Goal: Transaction & Acquisition: Purchase product/service

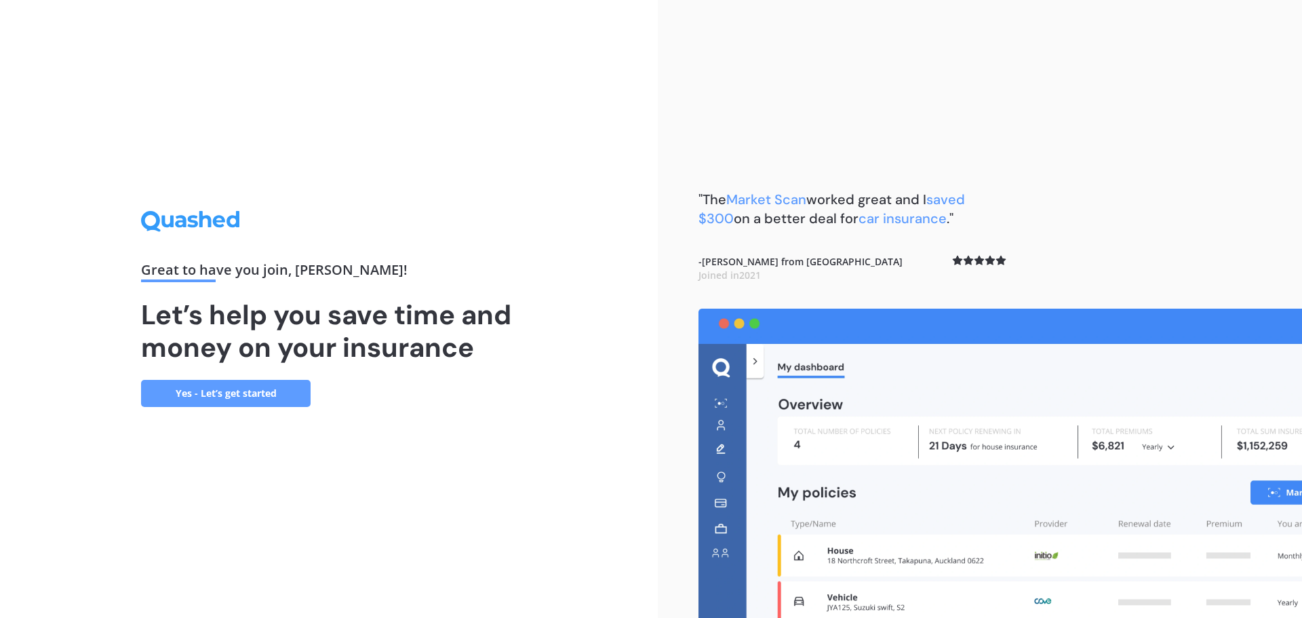
click at [200, 398] on link "Yes - Let’s get started" at bounding box center [226, 393] width 170 height 27
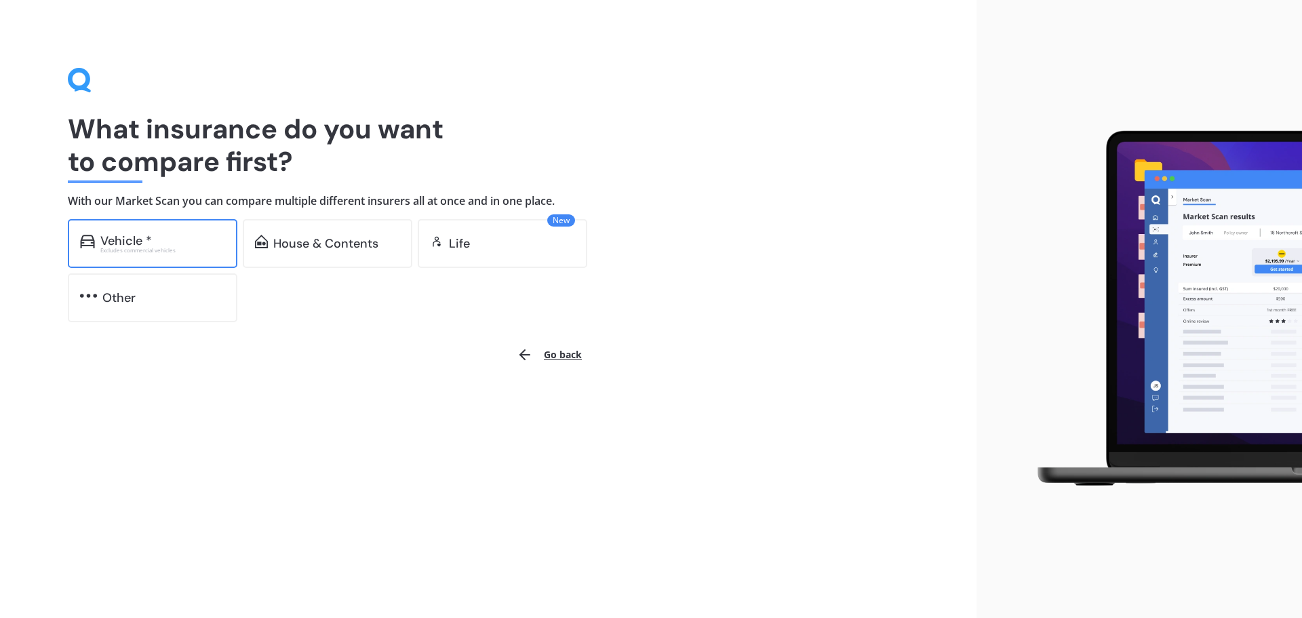
click at [146, 242] on div "Vehicle *" at bounding box center [126, 241] width 52 height 14
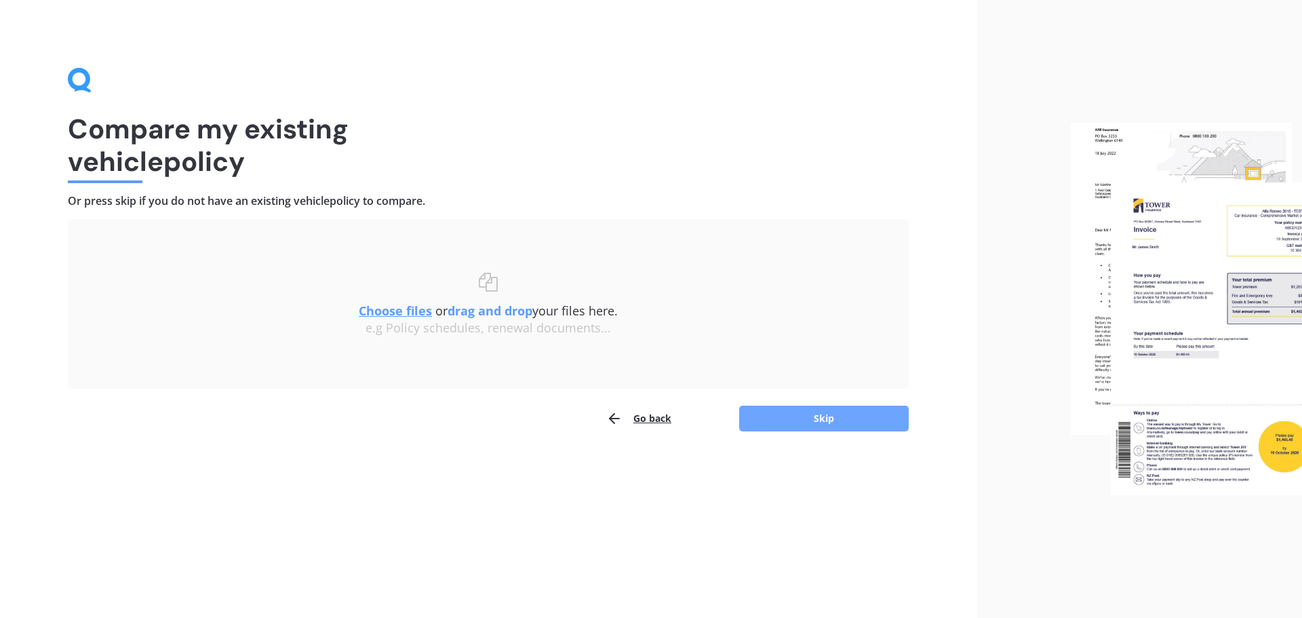
click at [801, 422] on button "Skip" at bounding box center [824, 419] width 170 height 26
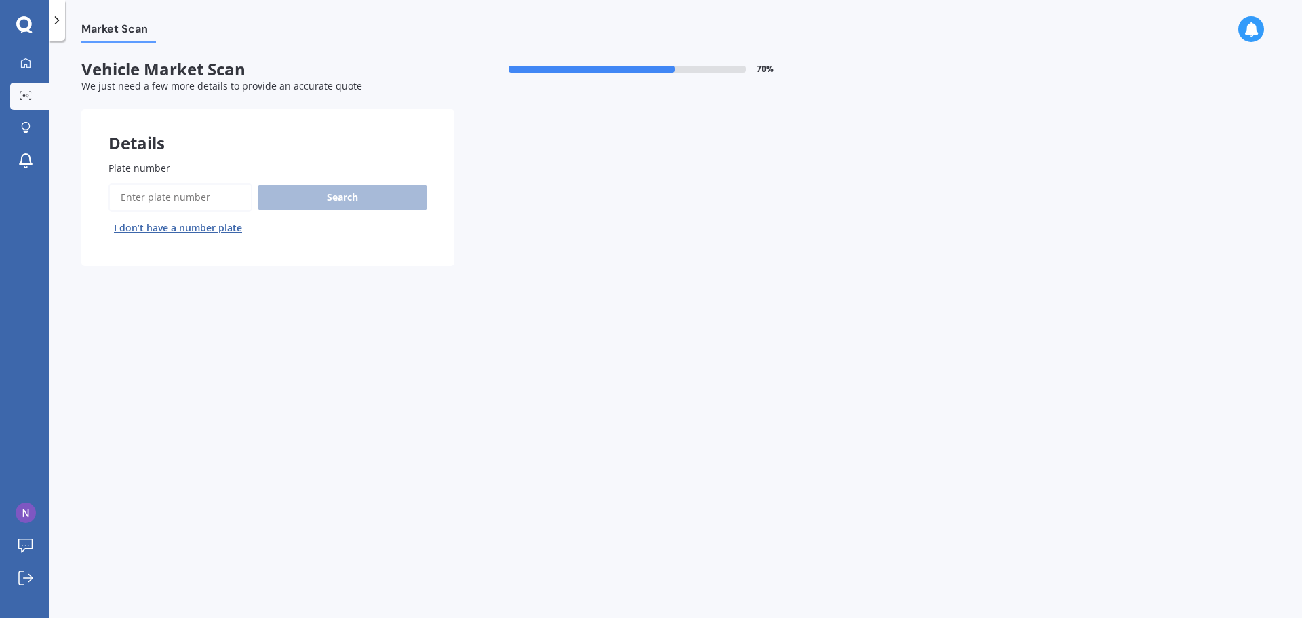
click at [134, 193] on input "Plate number" at bounding box center [180, 197] width 144 height 28
type input "jep615"
click at [326, 194] on button "Search" at bounding box center [343, 197] width 170 height 26
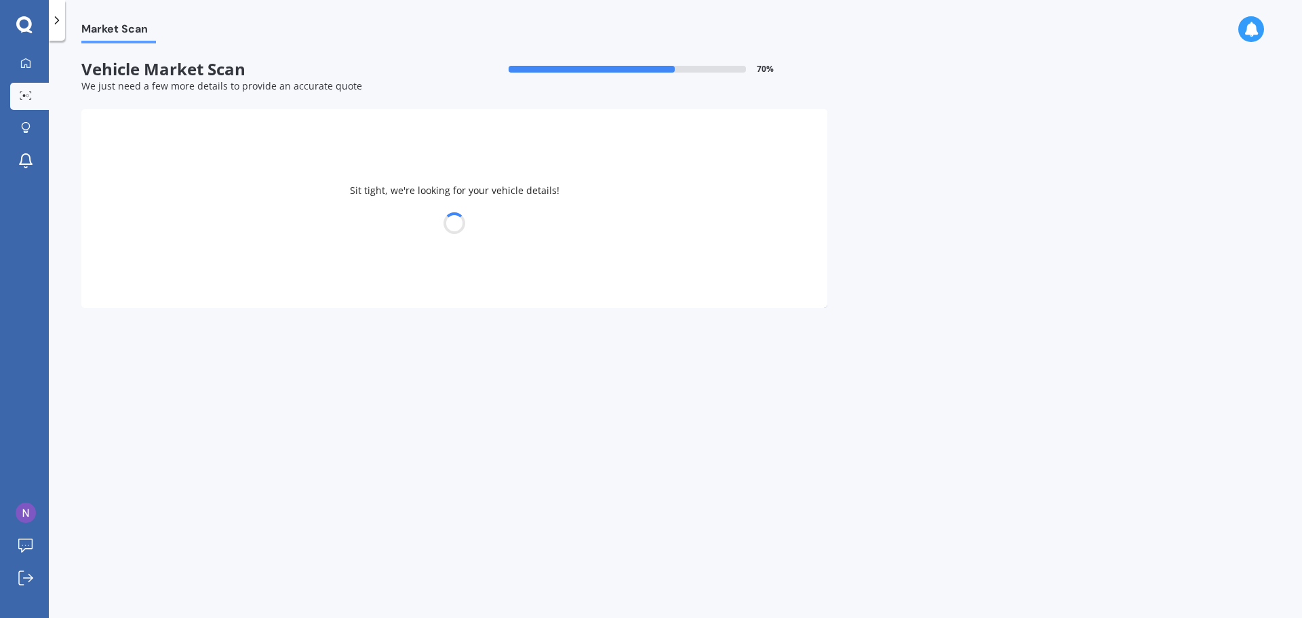
select select "MAZDA"
select select "AXELA"
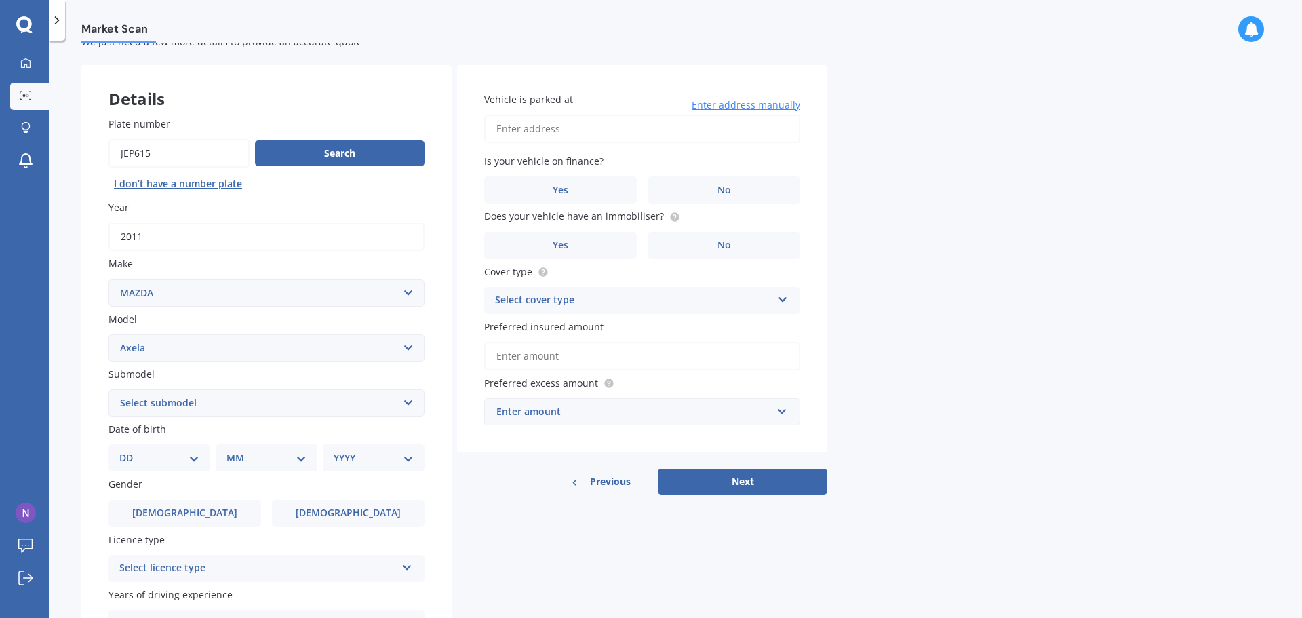
scroll to position [68, 0]
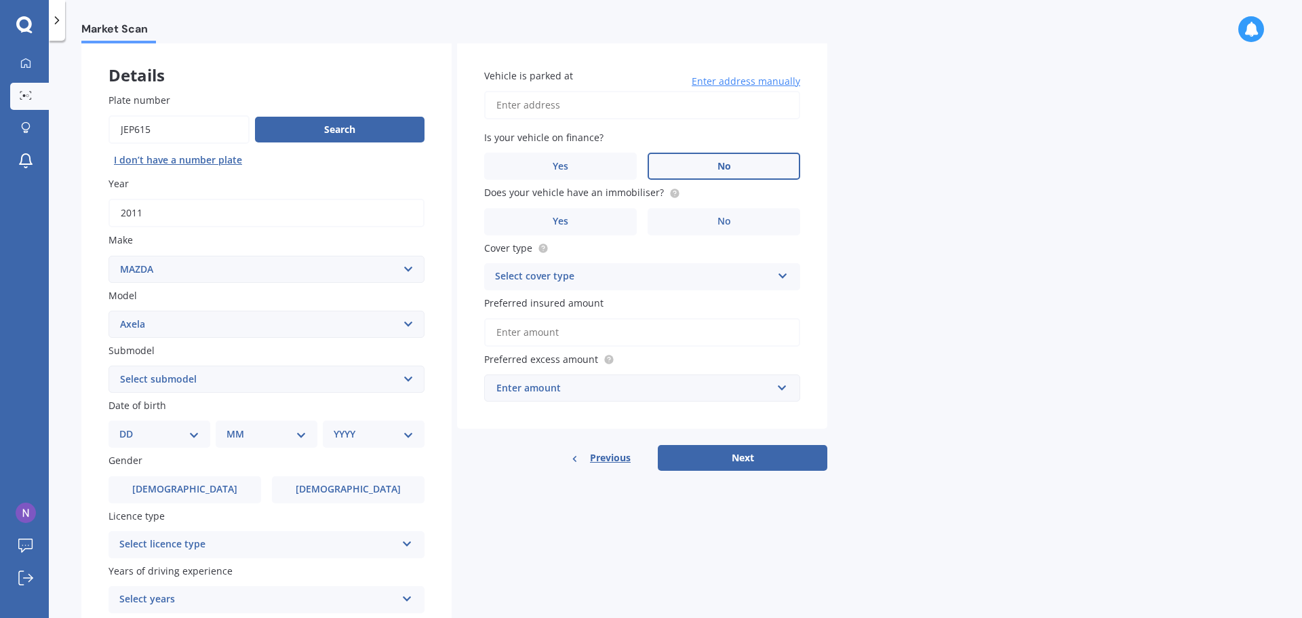
click at [734, 170] on label "No" at bounding box center [724, 166] width 153 height 27
click at [0, 0] on input "No" at bounding box center [0, 0] width 0 height 0
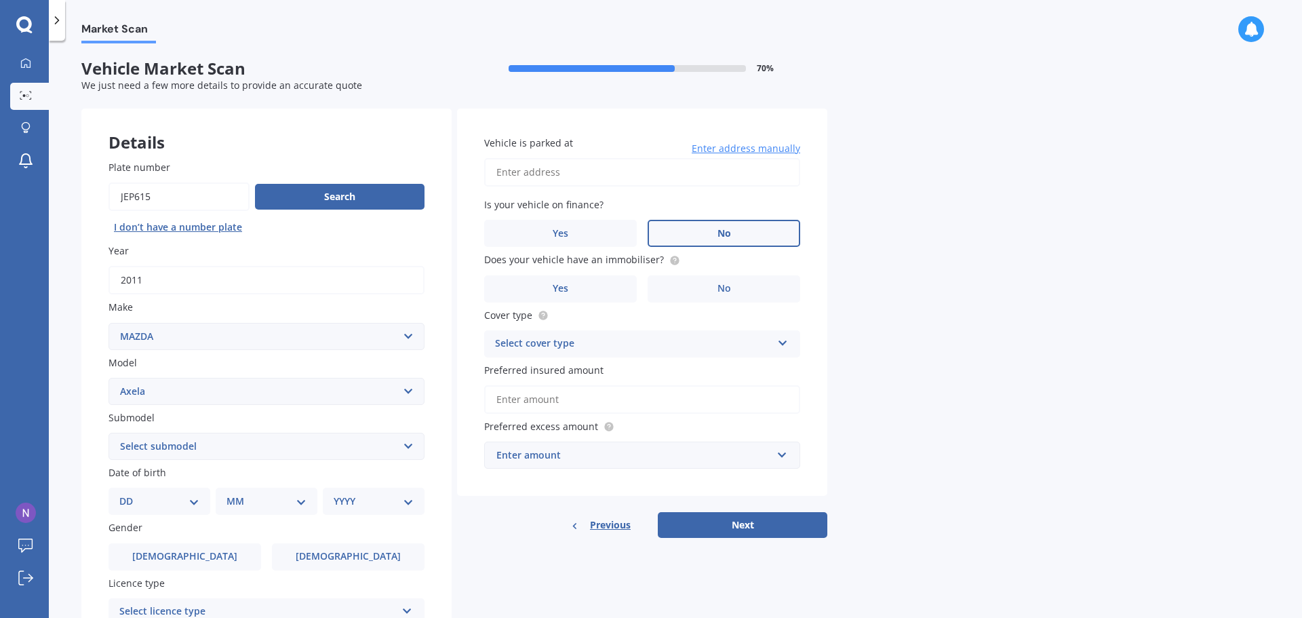
scroll to position [0, 0]
